Goal: Use online tool/utility

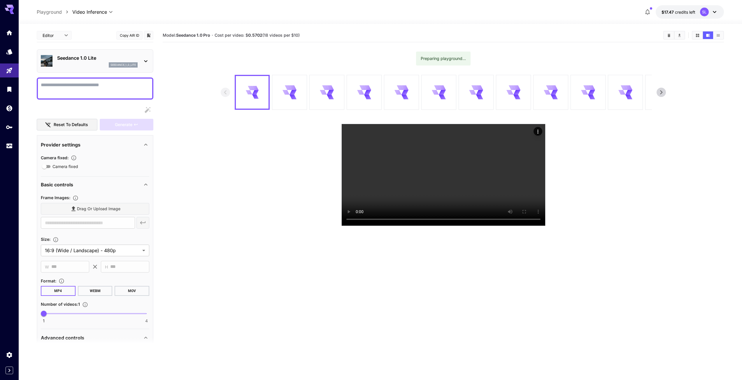
click at [73, 208] on div "Drag or upload image" at bounding box center [95, 209] width 108 height 12
click at [147, 61] on icon at bounding box center [145, 61] width 3 height 2
